Goal: Task Accomplishment & Management: Manage account settings

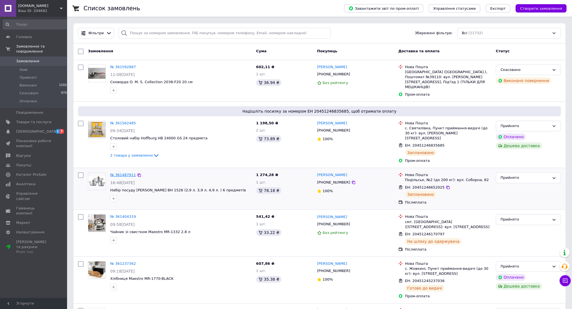
click at [124, 173] on link "№ 361487911" at bounding box center [123, 175] width 26 height 4
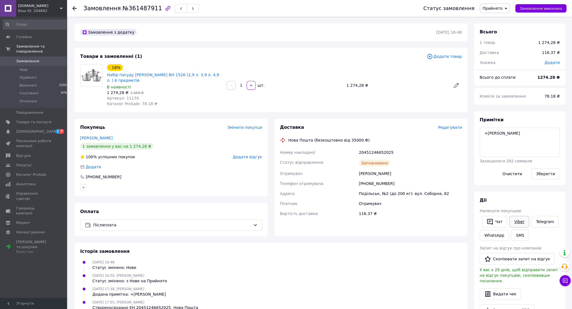
click at [516, 221] on link "Viber" at bounding box center [519, 222] width 19 height 12
click at [392, 90] on div "- 18% Набір посуду [PERSON_NAME] BH 1526 (2,9 л. 3,9 л. 4,9 л. ) 6 предметів В …" at bounding box center [285, 85] width 360 height 45
click at [73, 8] on use at bounding box center [74, 8] width 4 height 4
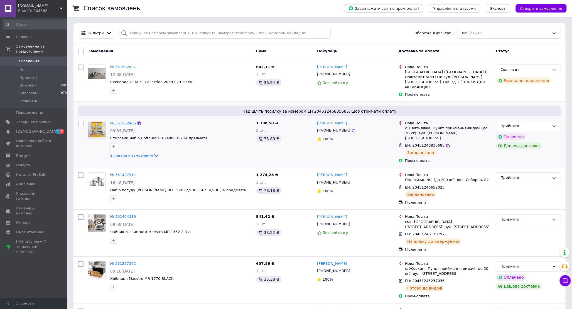
click at [120, 121] on link "№ 361562485" at bounding box center [123, 123] width 26 height 4
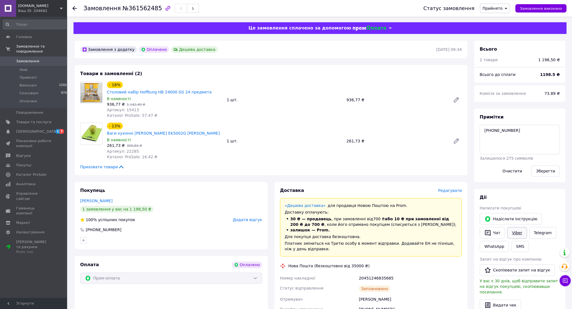
click at [515, 233] on link "Viber" at bounding box center [516, 233] width 19 height 12
click at [214, 70] on div "Товари в замовленні (2) - 18% Столовий набір Hoffburg HB 24000 GS 24 предмета В…" at bounding box center [271, 120] width 393 height 110
drag, startPoint x: 487, startPoint y: 132, endPoint x: 542, endPoint y: 131, distance: 54.9
click at [543, 131] on textarea "[PHONE_NUMBER]" at bounding box center [520, 140] width 80 height 30
click at [393, 137] on div "- 13% Ваги кухонні [PERSON_NAME] EKS002G [PERSON_NAME] В наявності 261,73 ₴   3…" at bounding box center [285, 141] width 360 height 39
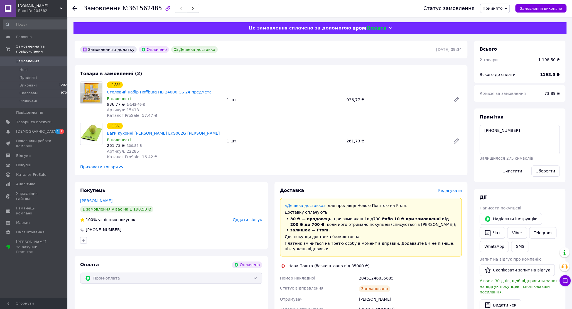
click at [74, 8] on use at bounding box center [74, 8] width 4 height 4
